Goal: Information Seeking & Learning: Learn about a topic

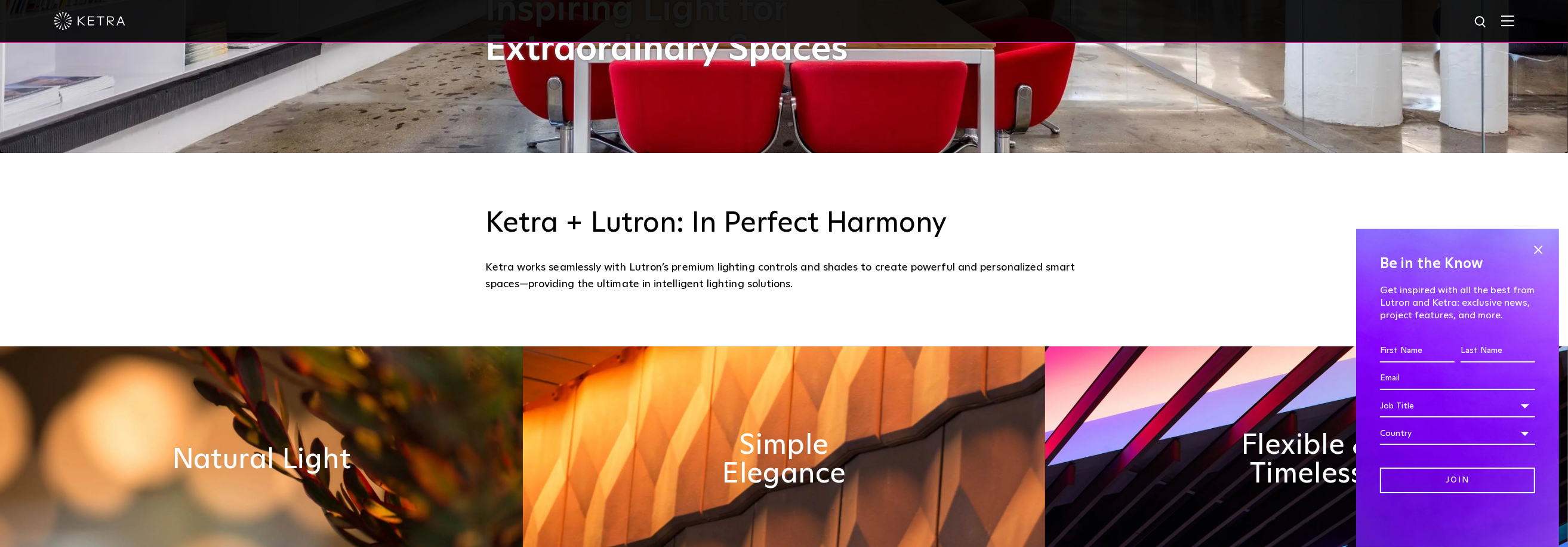
scroll to position [539, 0]
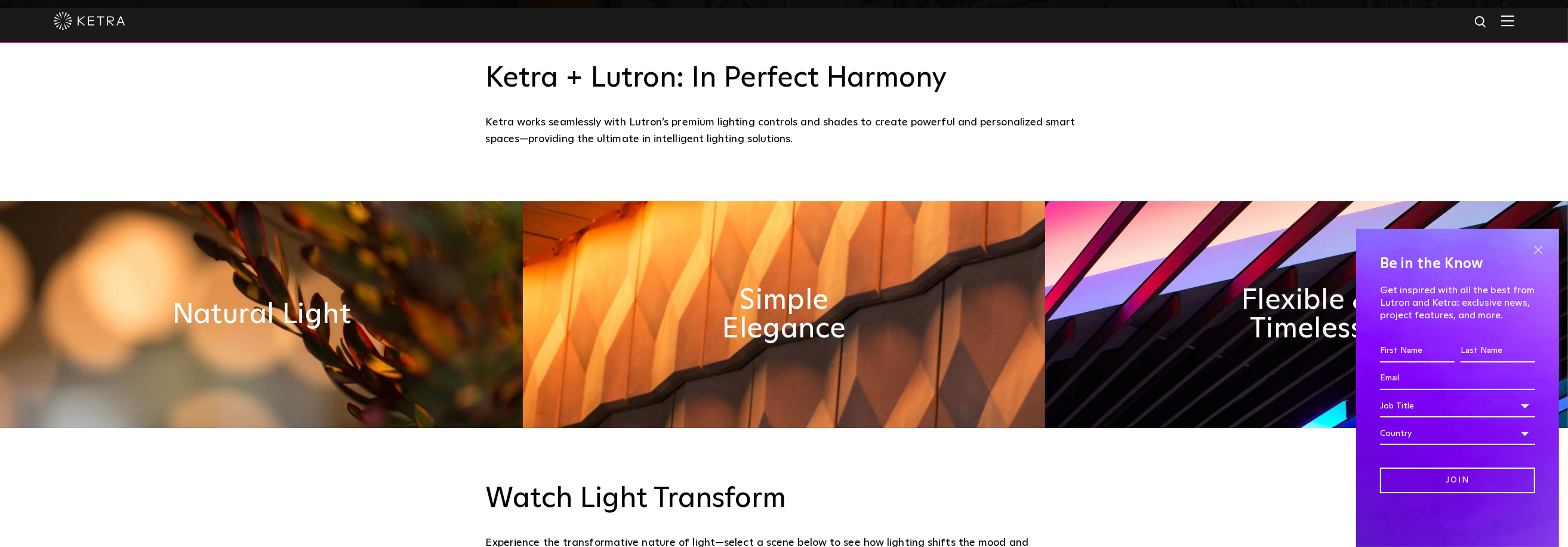
click at [1540, 253] on span at bounding box center [1537, 249] width 18 height 18
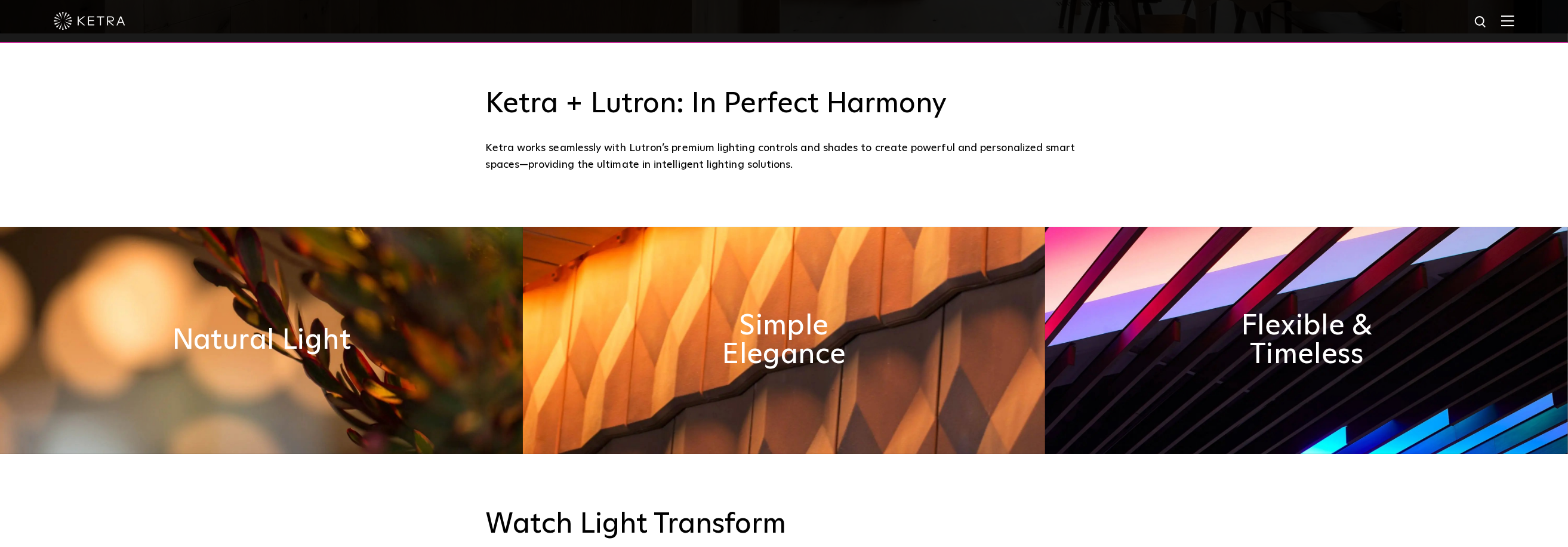
scroll to position [0, 0]
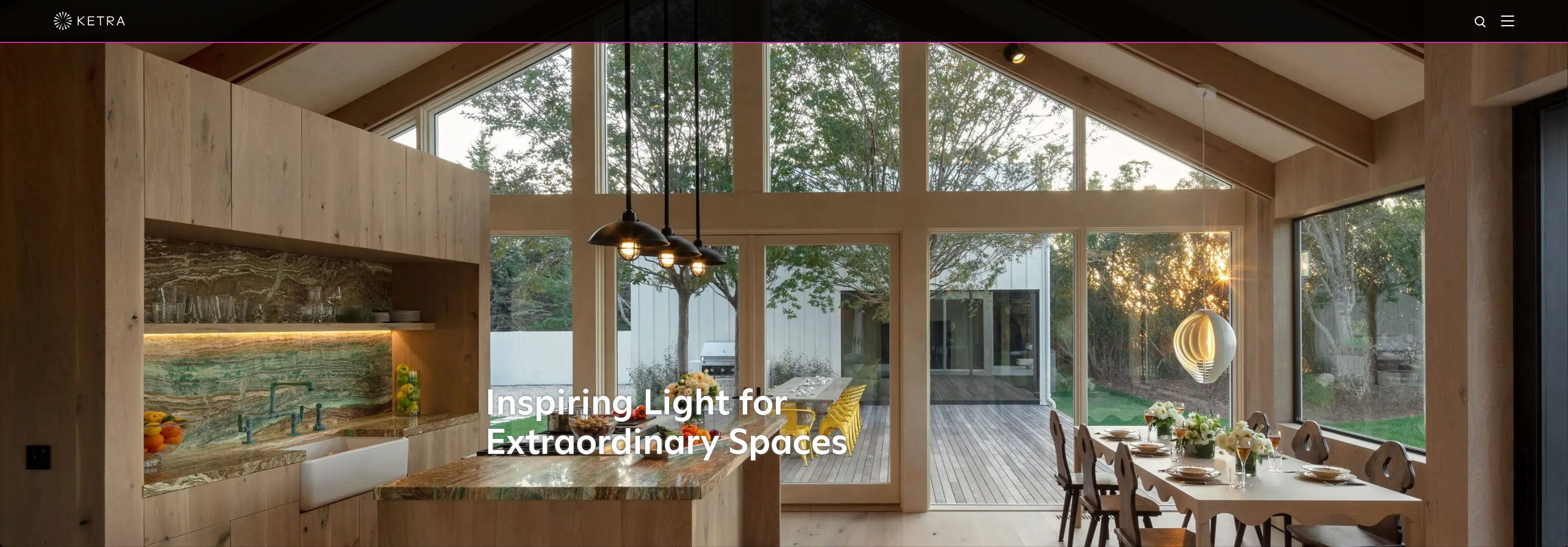
drag, startPoint x: 1260, startPoint y: 354, endPoint x: 1220, endPoint y: 192, distance: 166.9
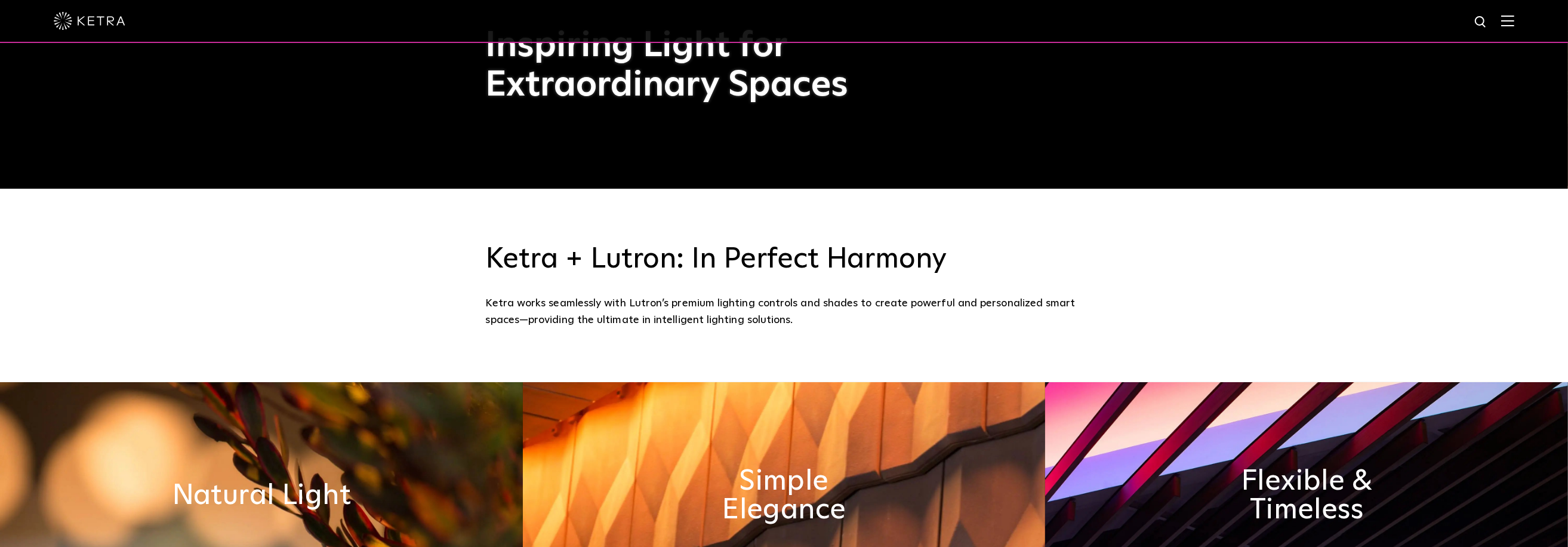
scroll to position [597, 0]
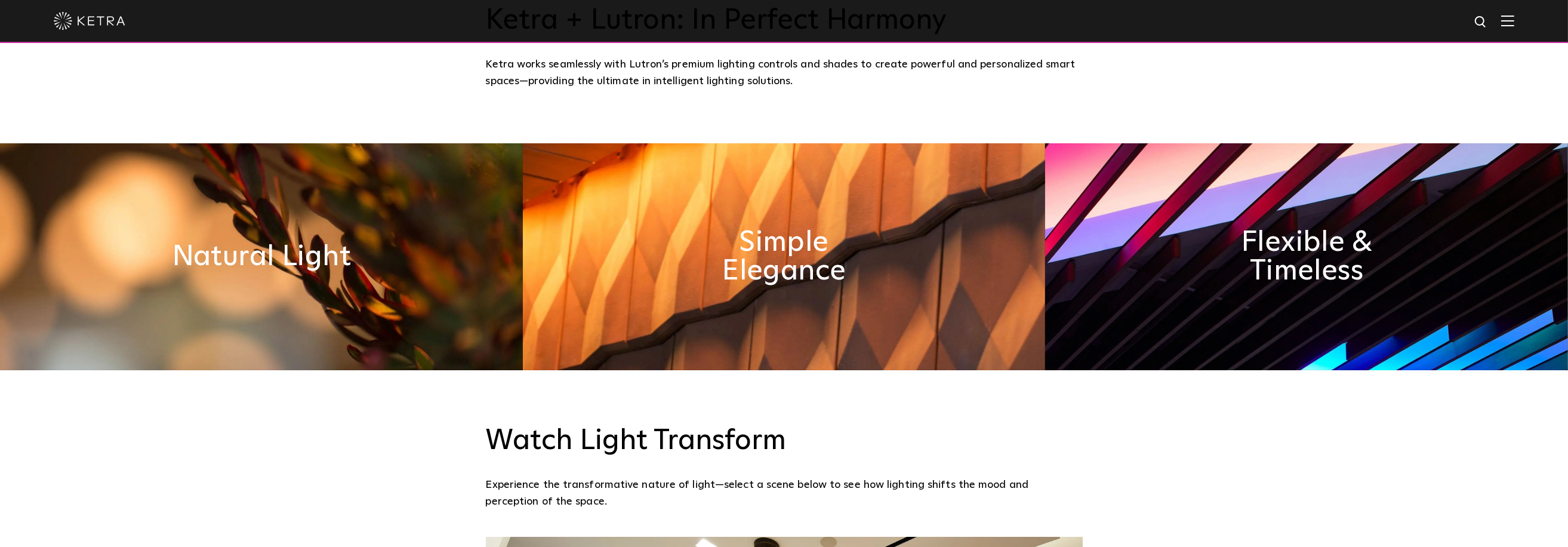
click at [763, 213] on img at bounding box center [784, 257] width 523 height 227
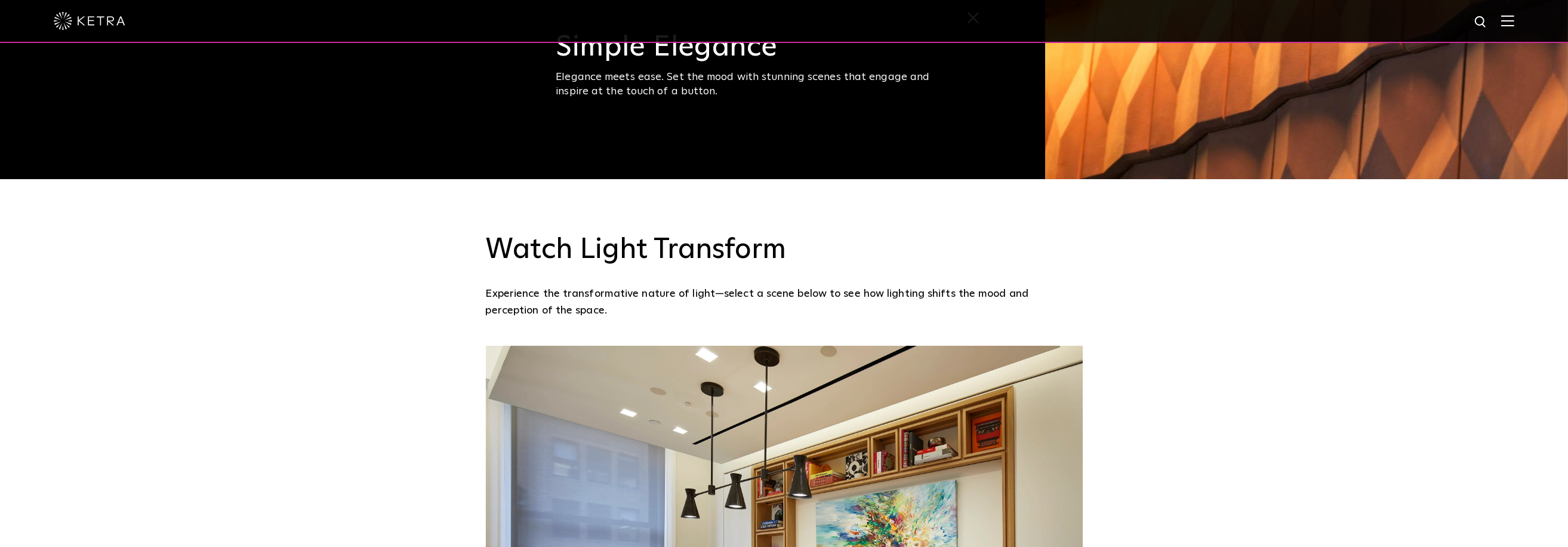
scroll to position [836, 0]
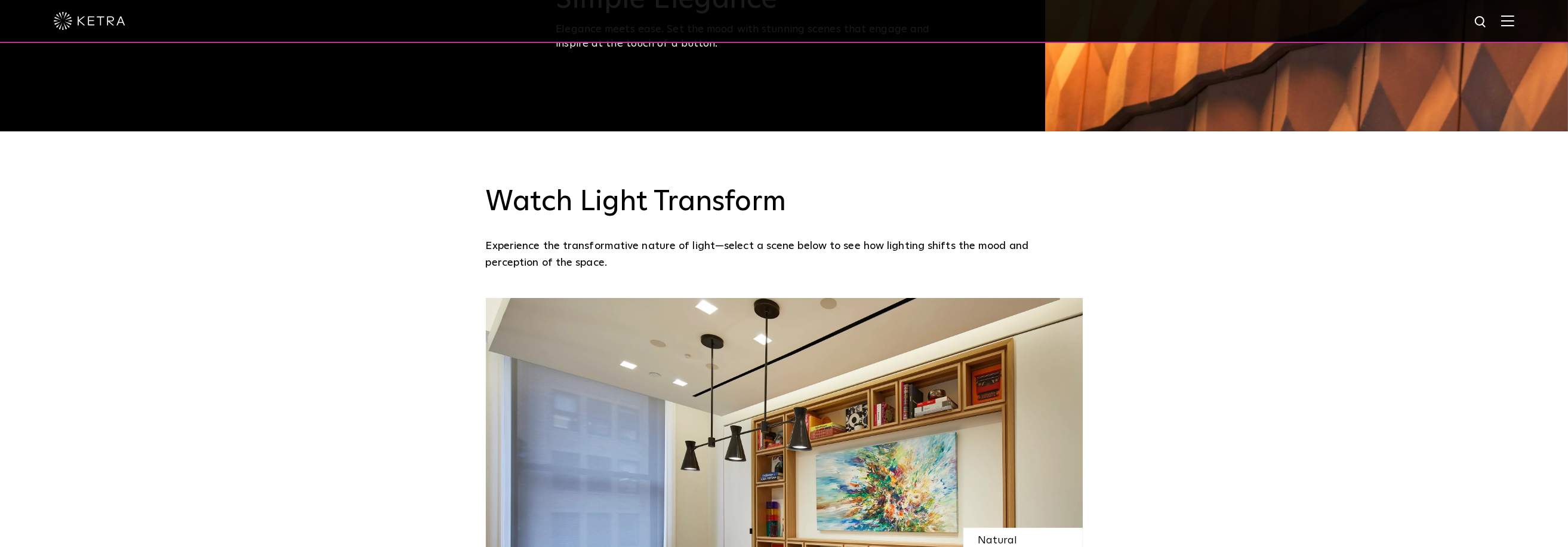
click at [763, 213] on h3 "Watch Light Transform" at bounding box center [784, 202] width 596 height 34
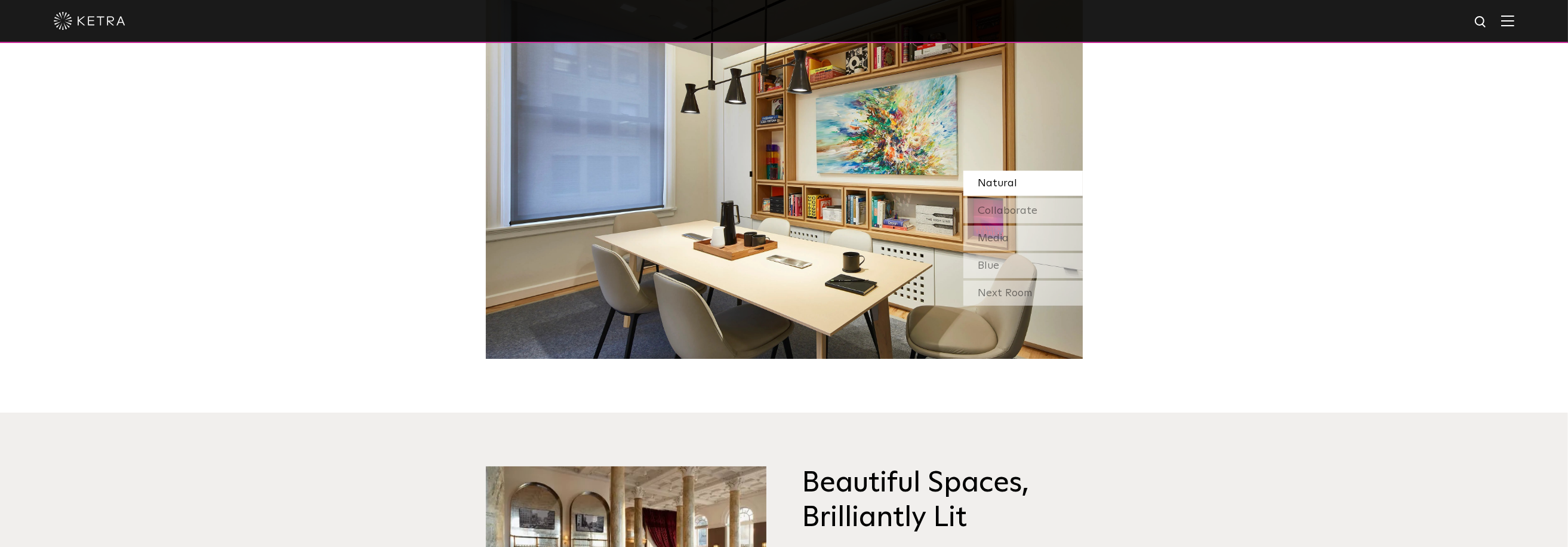
scroll to position [1194, 0]
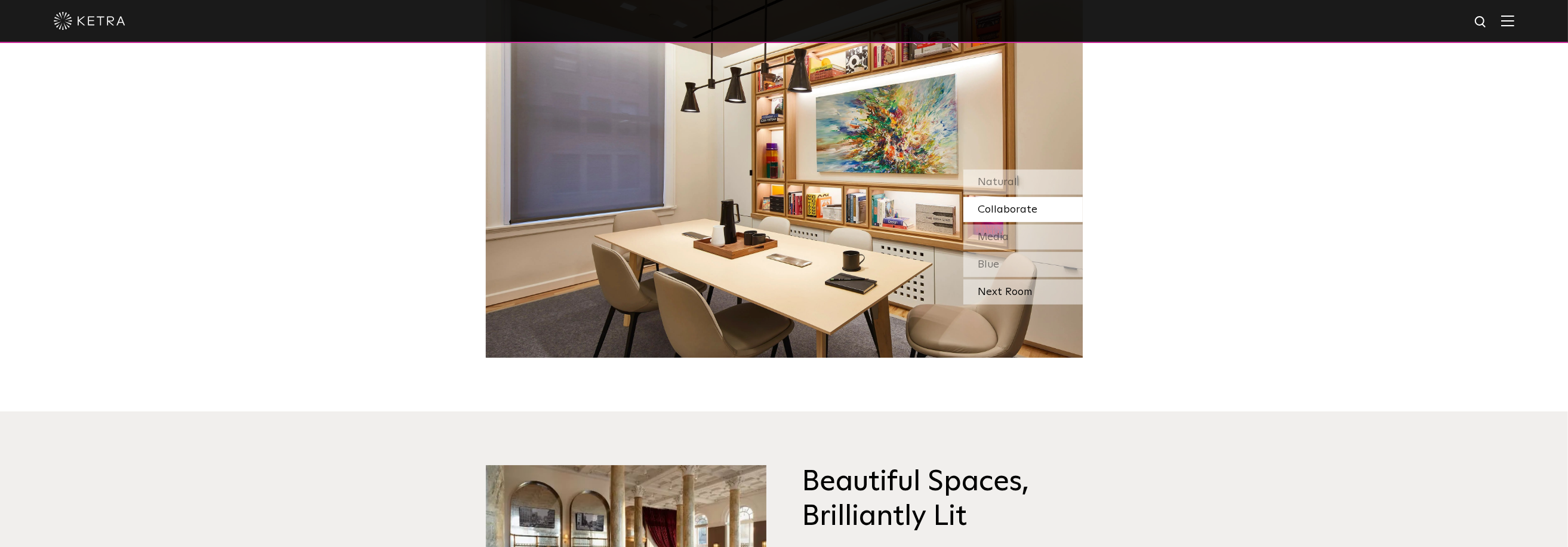
click at [1031, 294] on div "Next Room" at bounding box center [1023, 292] width 119 height 25
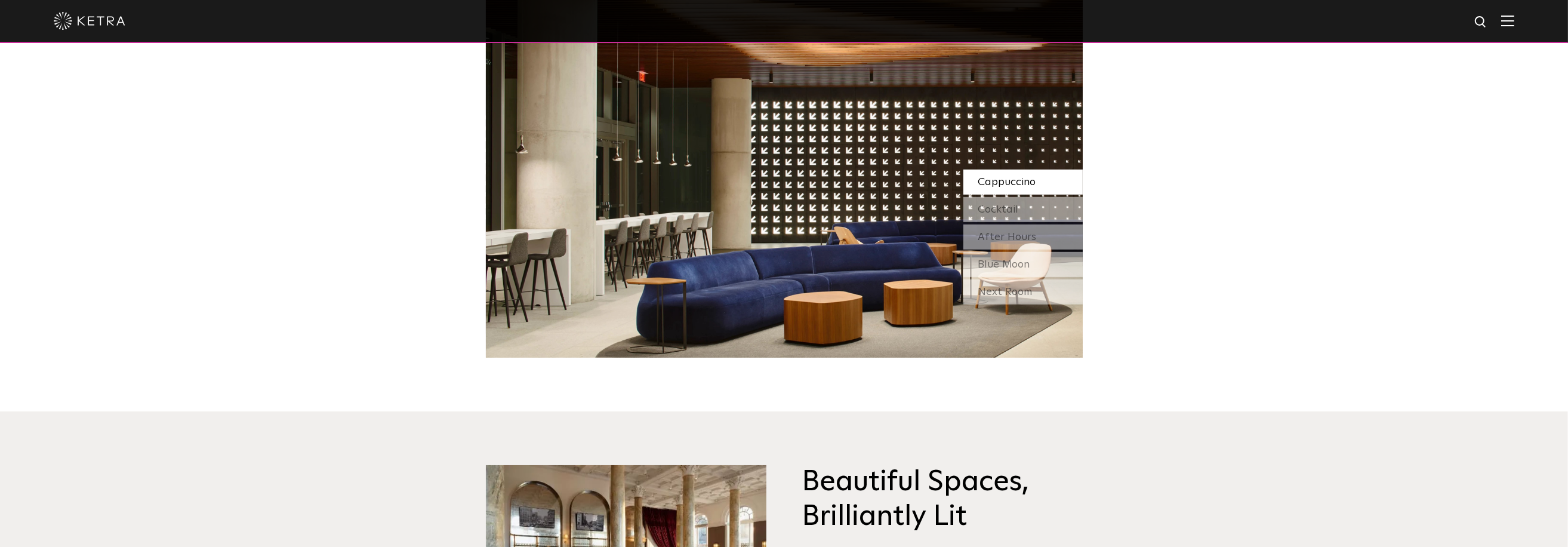
click at [1031, 294] on div "Next Room" at bounding box center [1023, 292] width 119 height 25
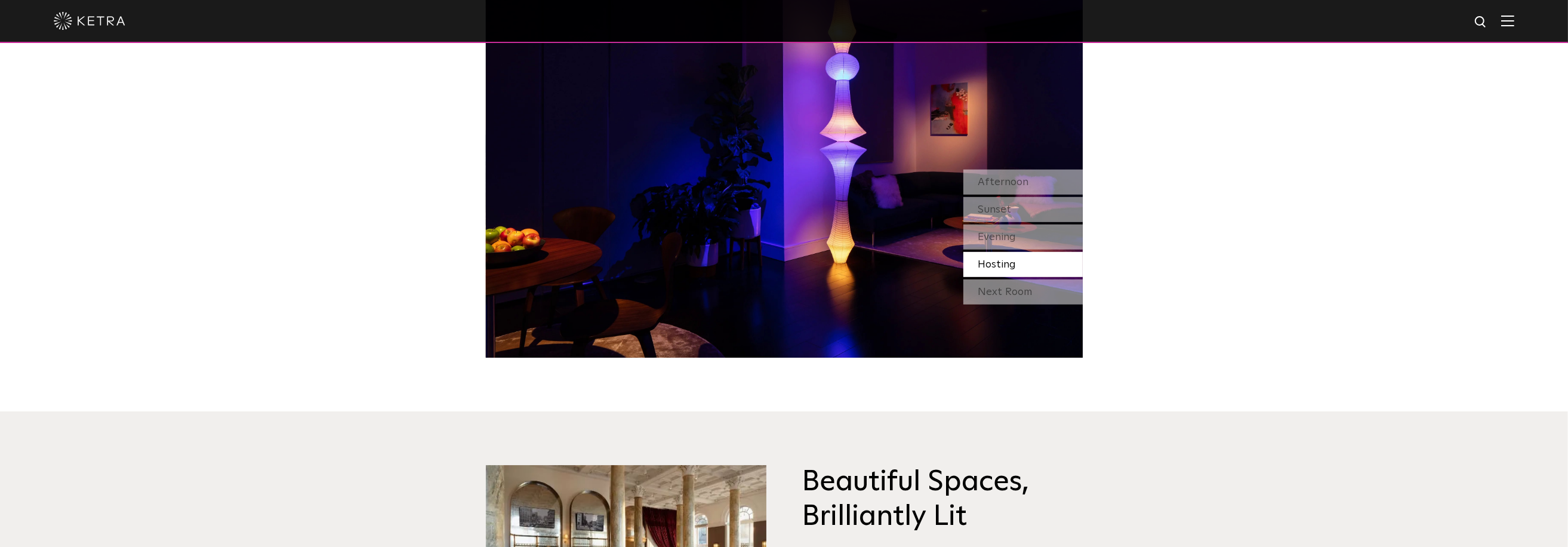
click at [840, 145] on img at bounding box center [784, 148] width 596 height 418
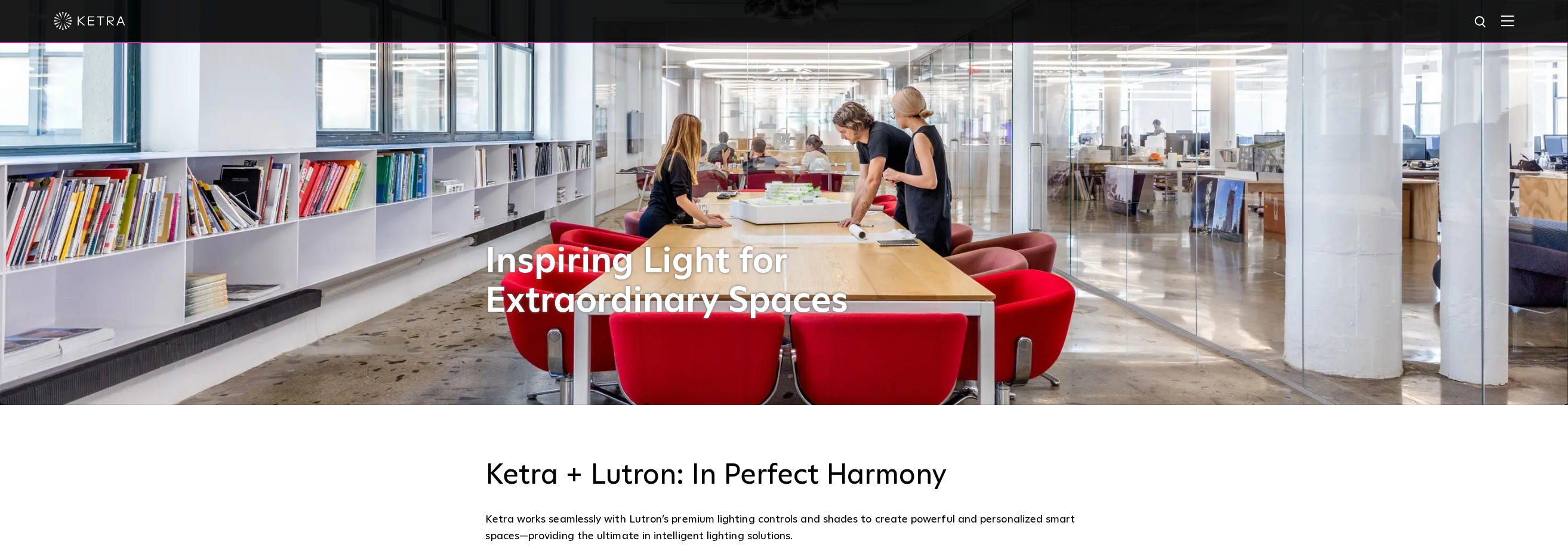
scroll to position [0, 0]
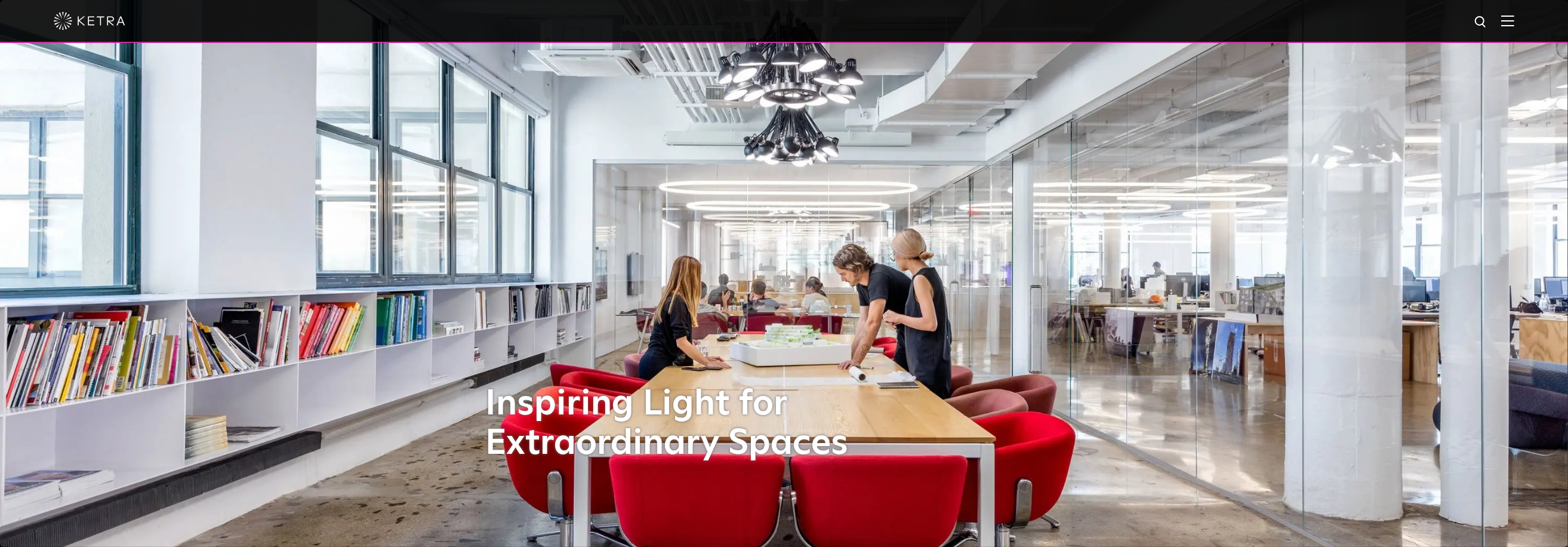
drag, startPoint x: 359, startPoint y: 319, endPoint x: 394, endPoint y: 4, distance: 316.9
click at [95, 24] on img at bounding box center [89, 21] width 72 height 18
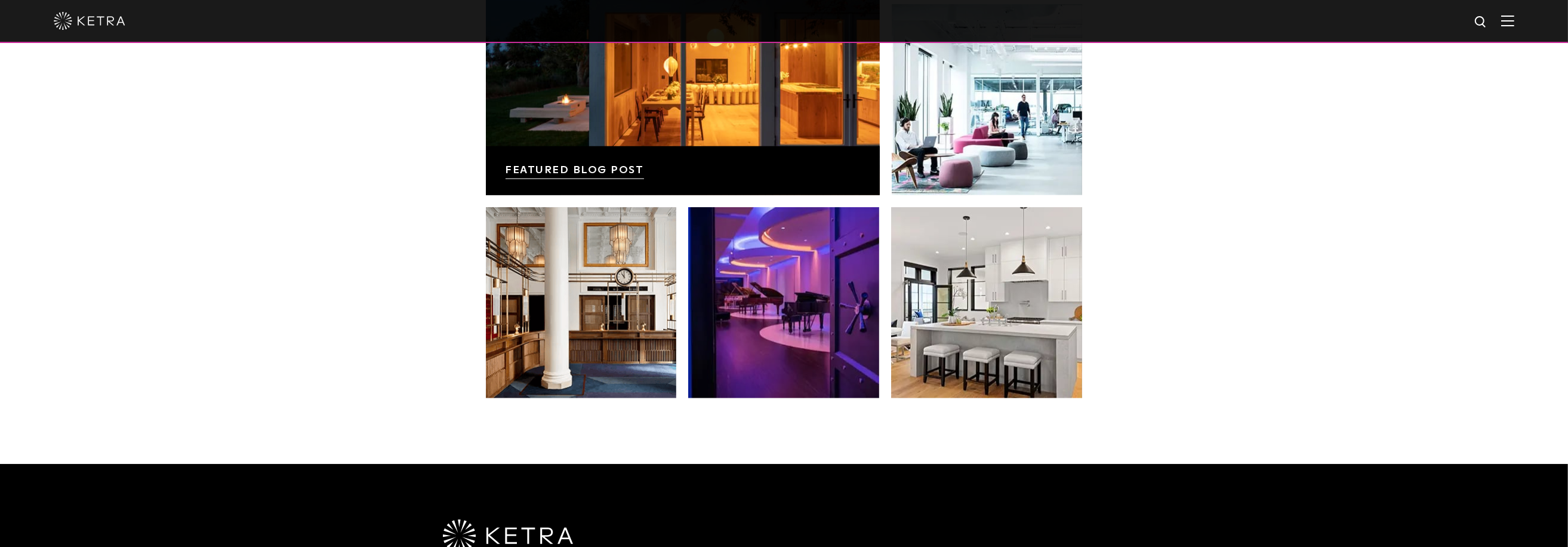
scroll to position [2509, 0]
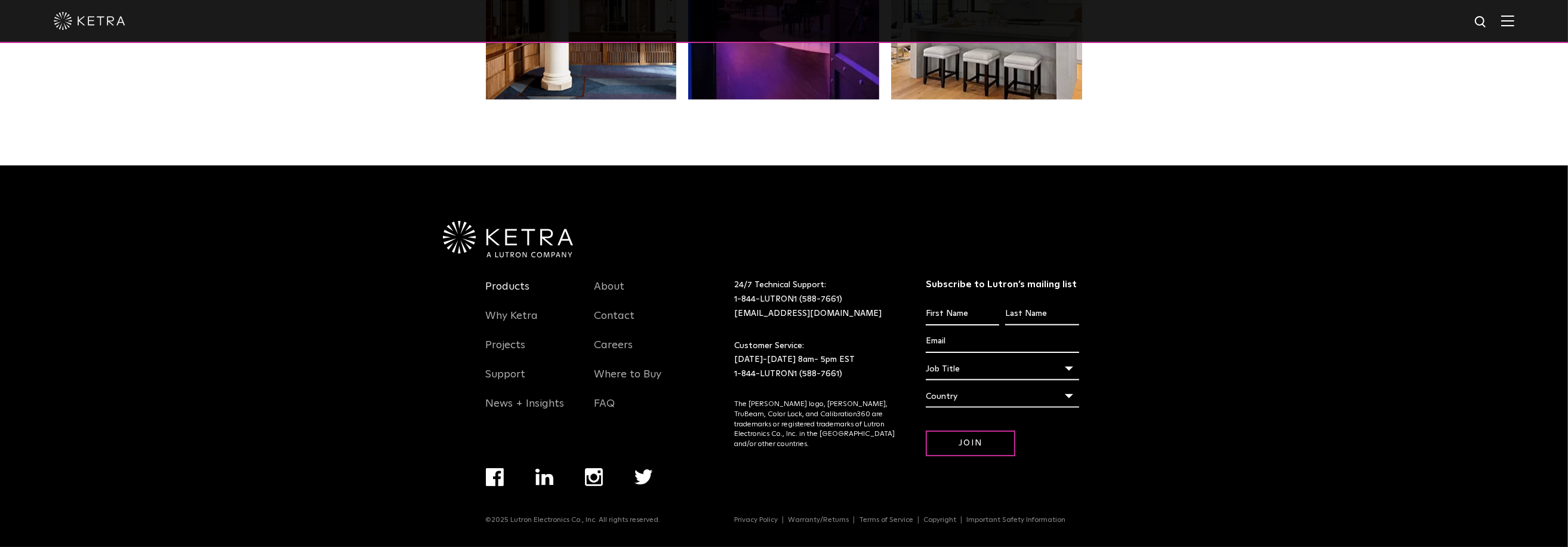
click at [525, 292] on link "Products" at bounding box center [508, 293] width 44 height 28
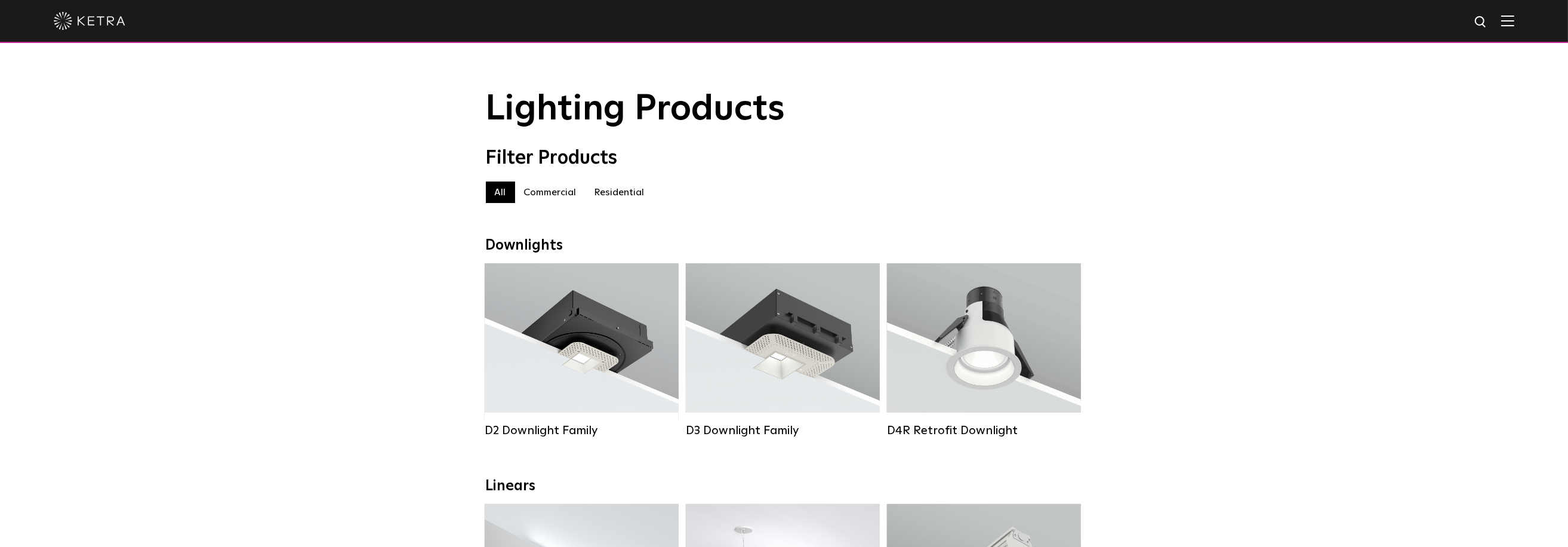
click at [606, 200] on label "Residential" at bounding box center [619, 193] width 68 height 21
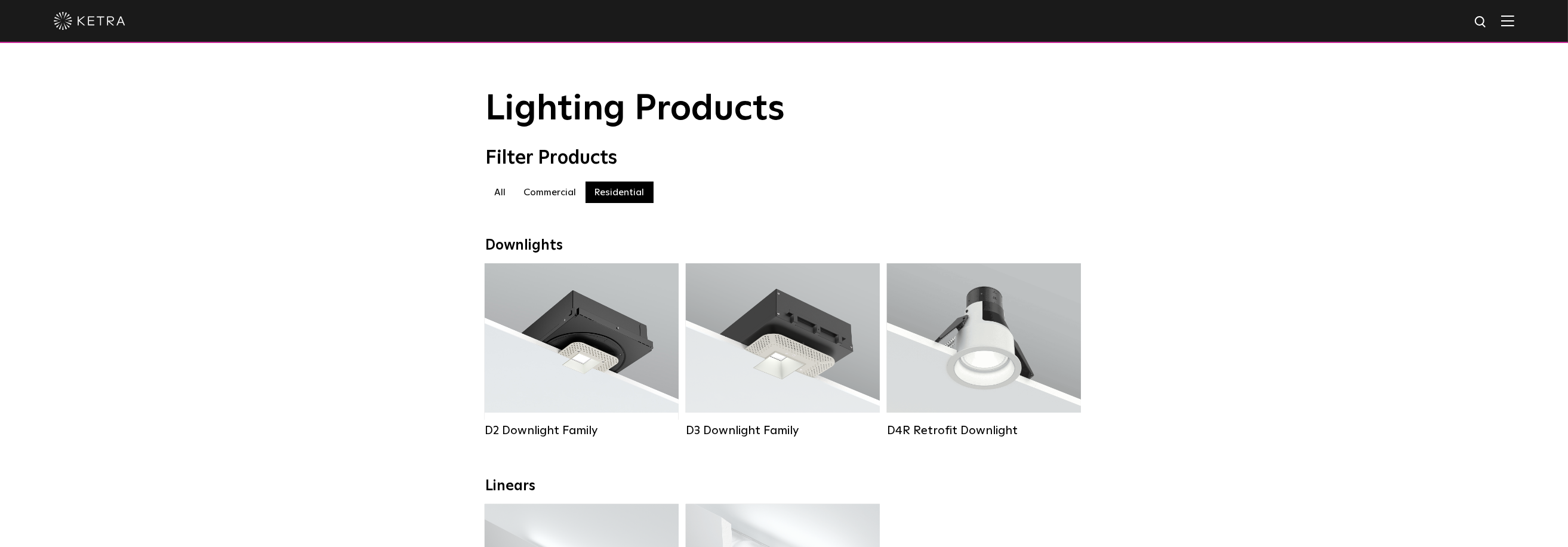
drag, startPoint x: 260, startPoint y: 414, endPoint x: 252, endPoint y: 75, distance: 339.1
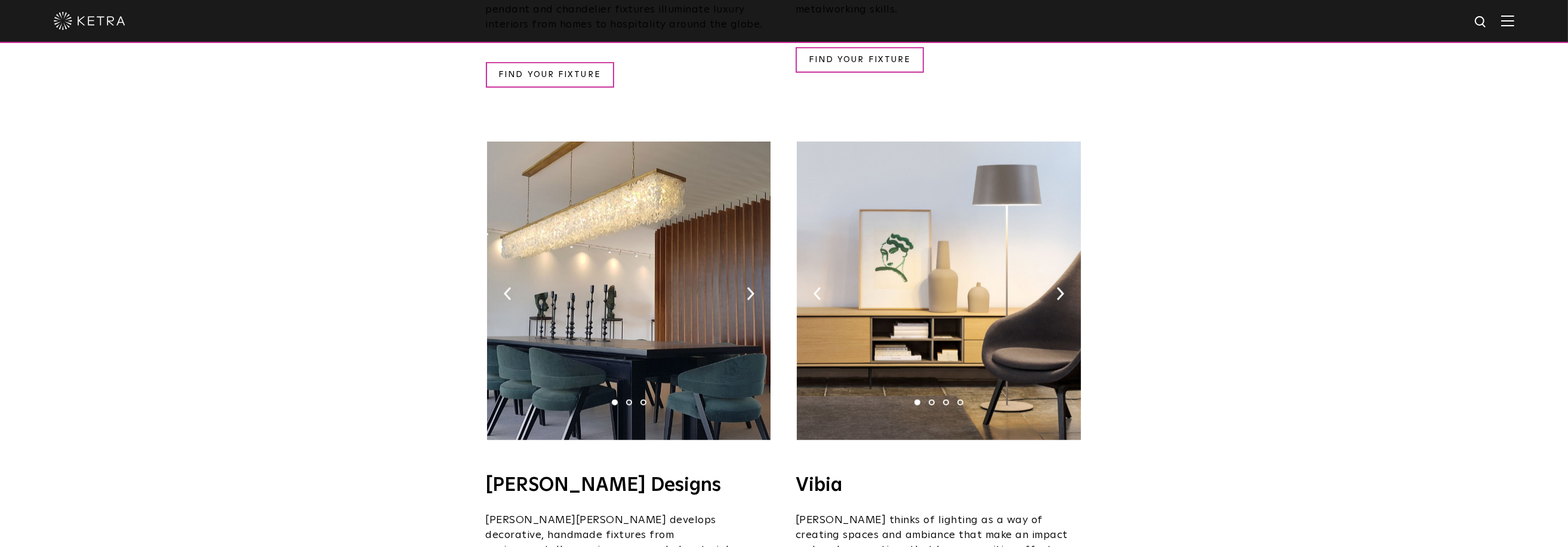
scroll to position [2209, 0]
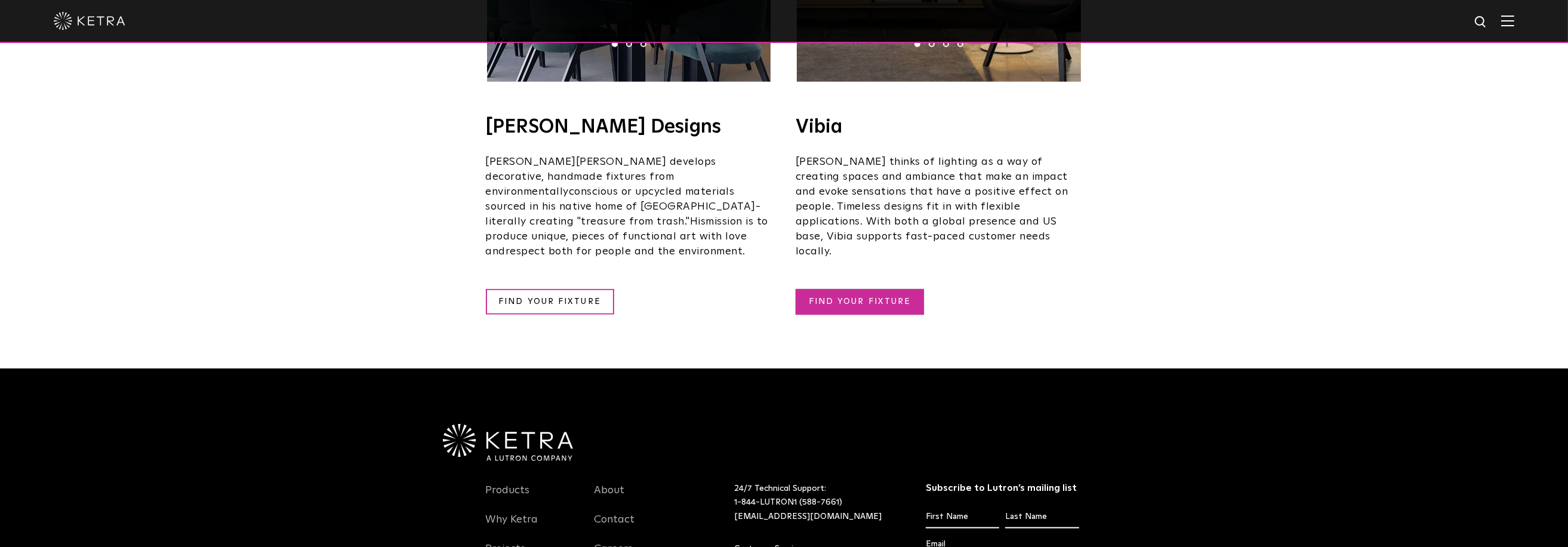
click at [880, 289] on link "FIND YOUR FIXTURE" at bounding box center [860, 302] width 128 height 26
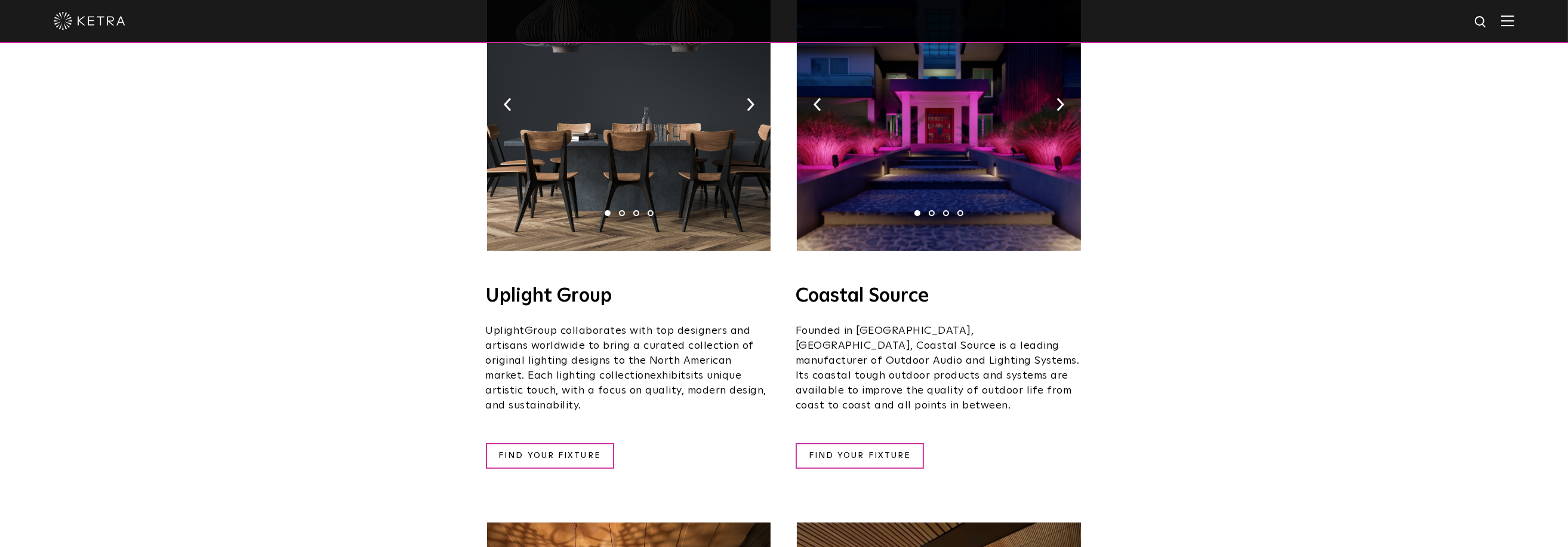
drag, startPoint x: 390, startPoint y: 240, endPoint x: 367, endPoint y: 105, distance: 136.9
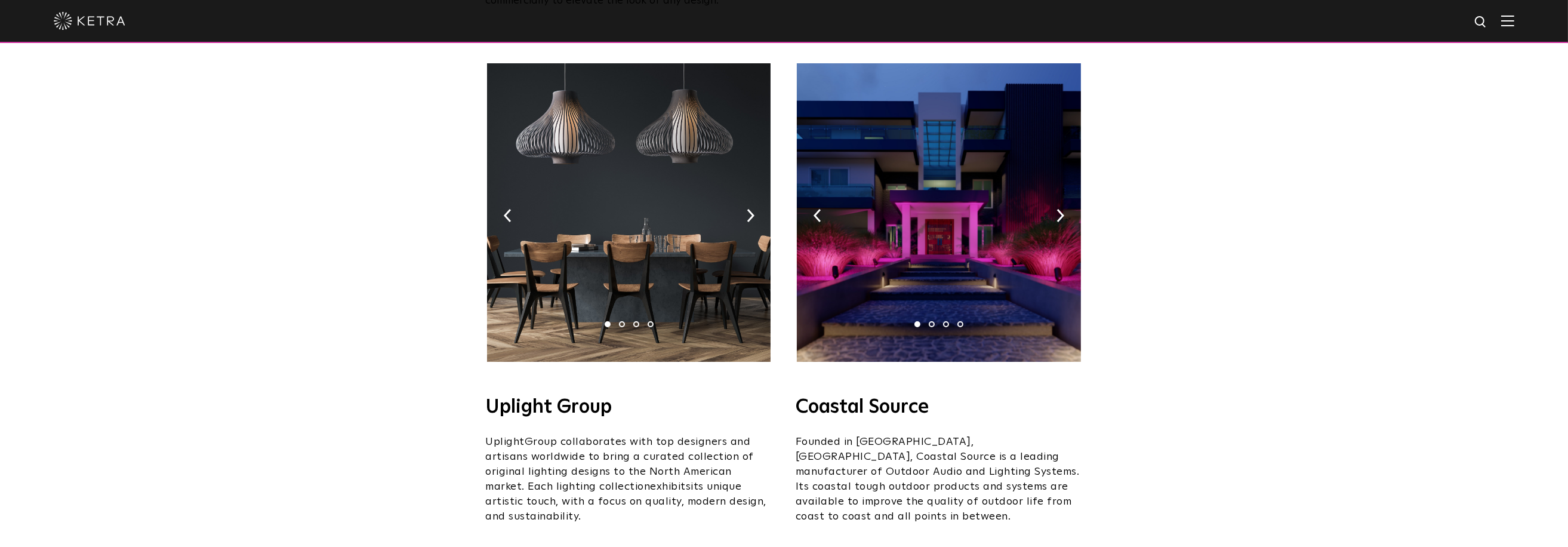
click at [643, 210] on img at bounding box center [629, 212] width 283 height 299
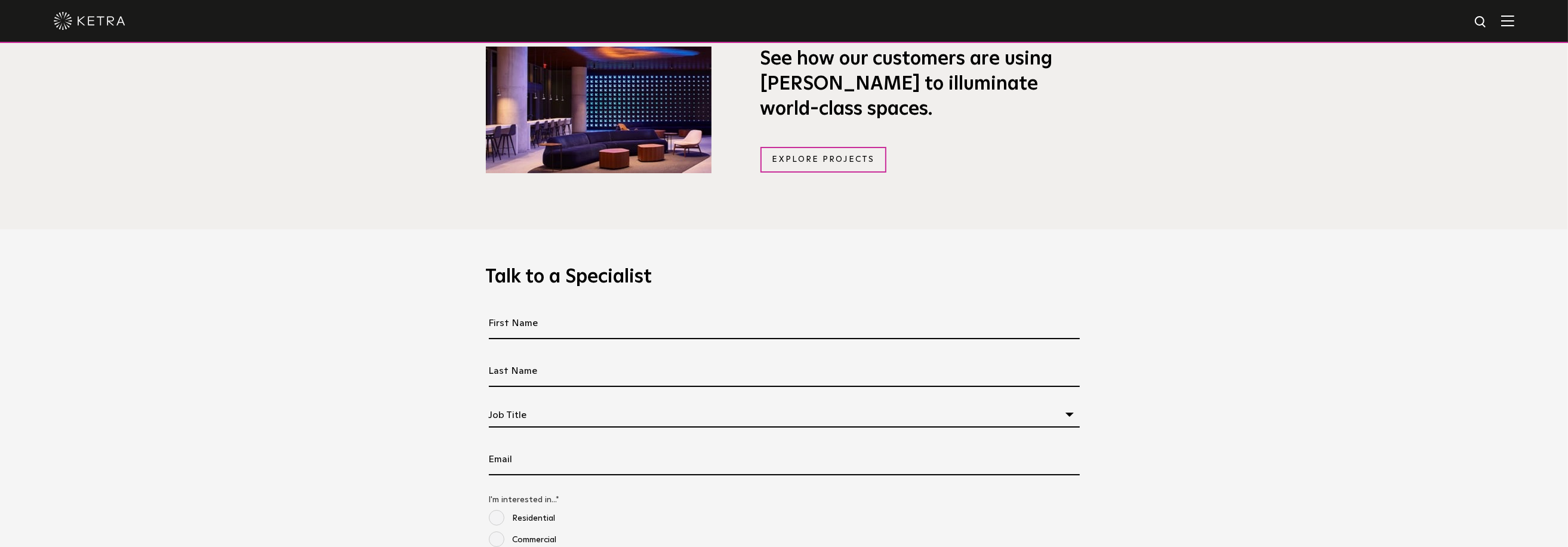
scroll to position [1134, 0]
